Goal: Navigation & Orientation: Find specific page/section

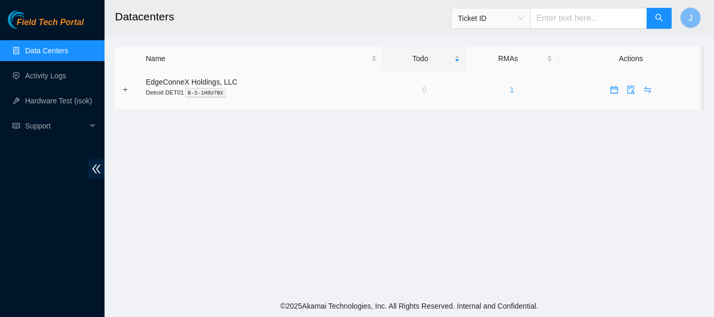
click at [511, 91] on link "1" at bounding box center [512, 90] width 4 height 8
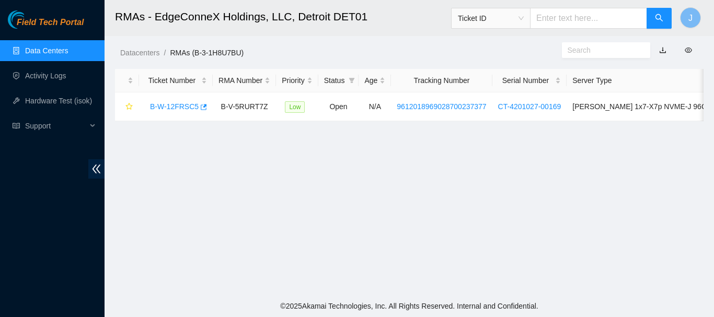
click at [32, 49] on link "Data Centers" at bounding box center [46, 51] width 43 height 8
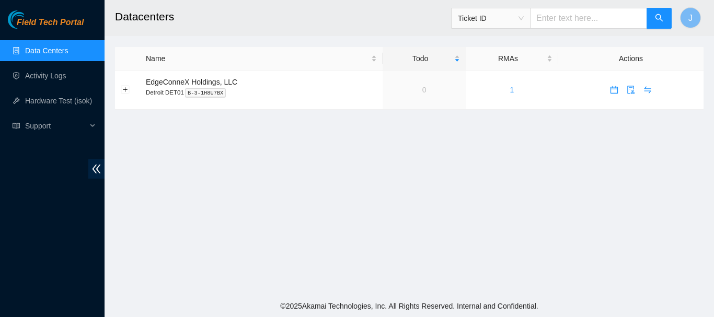
click at [32, 49] on link "Data Centers" at bounding box center [46, 51] width 43 height 8
click at [42, 76] on link "Activity Logs" at bounding box center [45, 76] width 41 height 8
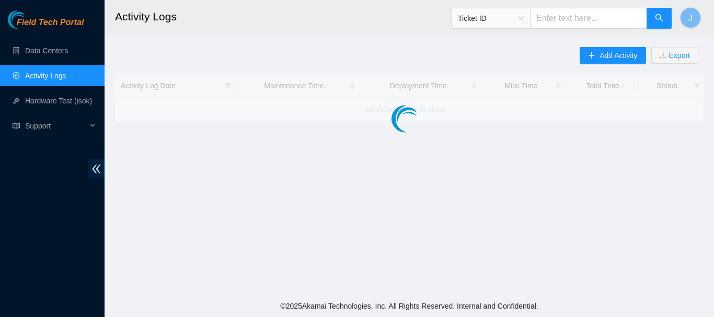
click at [42, 76] on link "Activity Logs" at bounding box center [45, 76] width 41 height 8
